Goal: Information Seeking & Learning: Learn about a topic

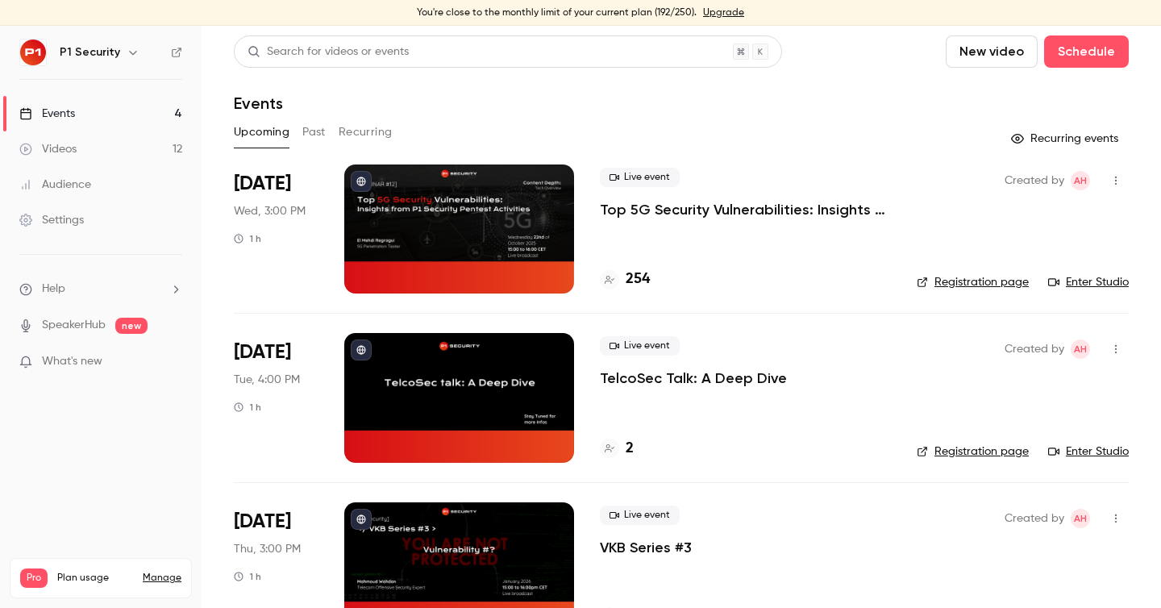
click at [722, 204] on p "Top 5G Security Vulnerabilities: Insights from P1 Security Pentest Activities" at bounding box center [745, 209] width 291 height 19
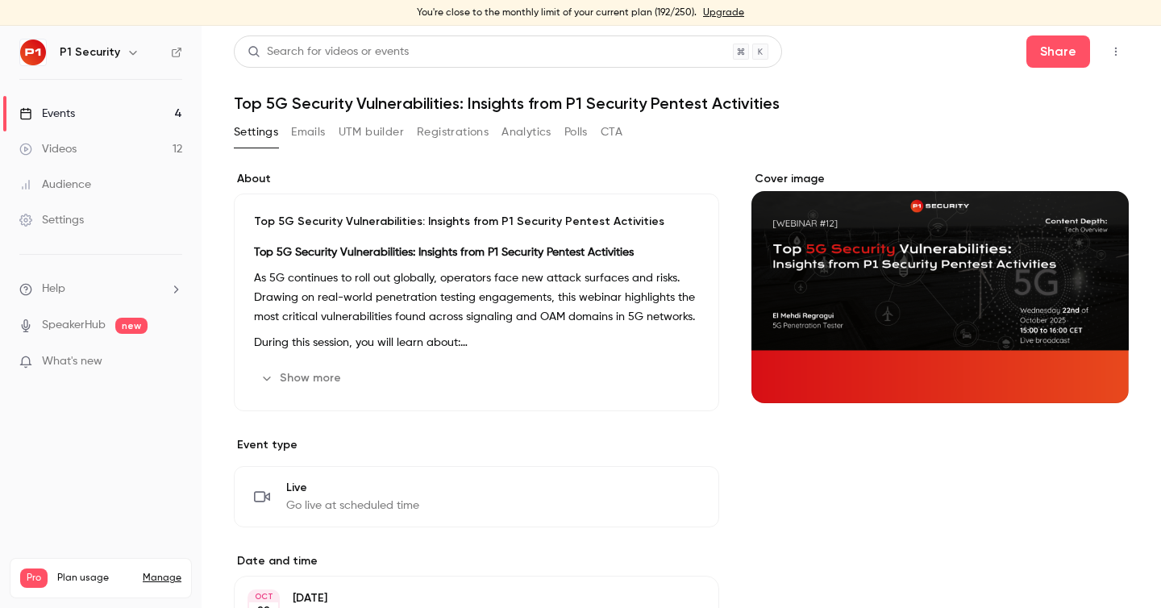
click at [448, 129] on button "Registrations" at bounding box center [453, 132] width 72 height 26
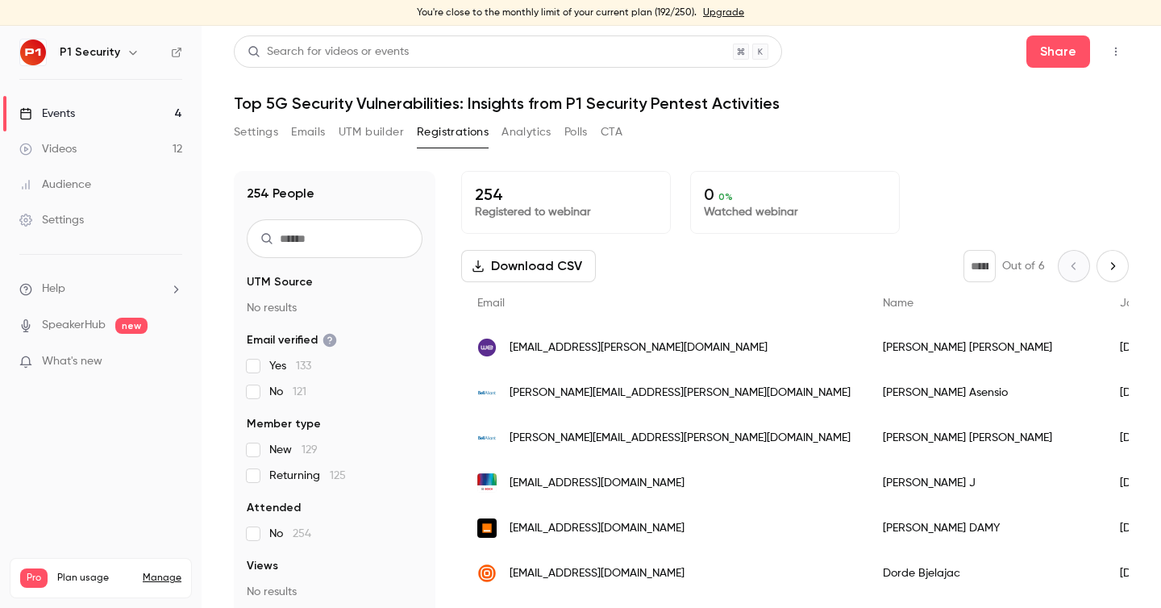
click at [286, 448] on span "New 129" at bounding box center [293, 450] width 48 height 16
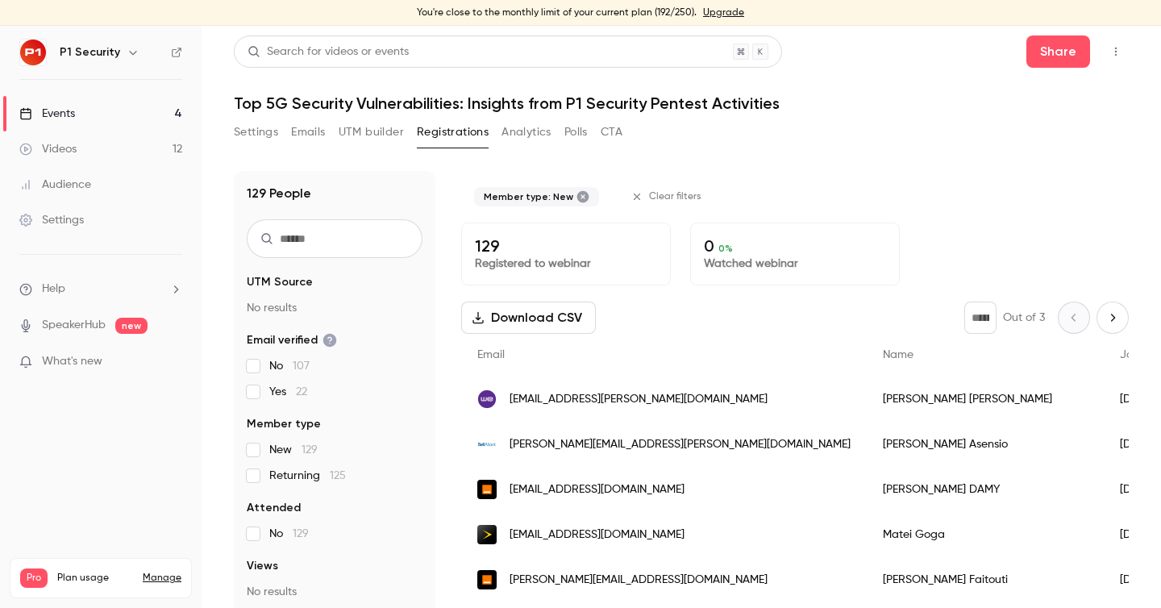
click at [241, 140] on button "Settings" at bounding box center [256, 132] width 44 height 26
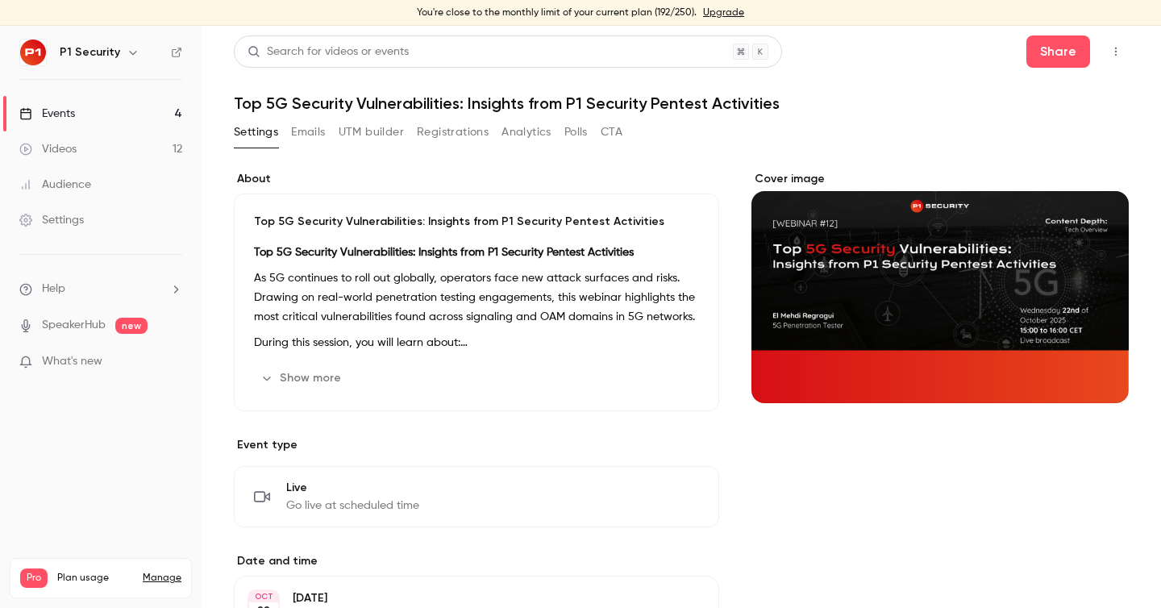
click at [107, 102] on link "Events 4" at bounding box center [101, 113] width 202 height 35
